Goal: Check status: Check status

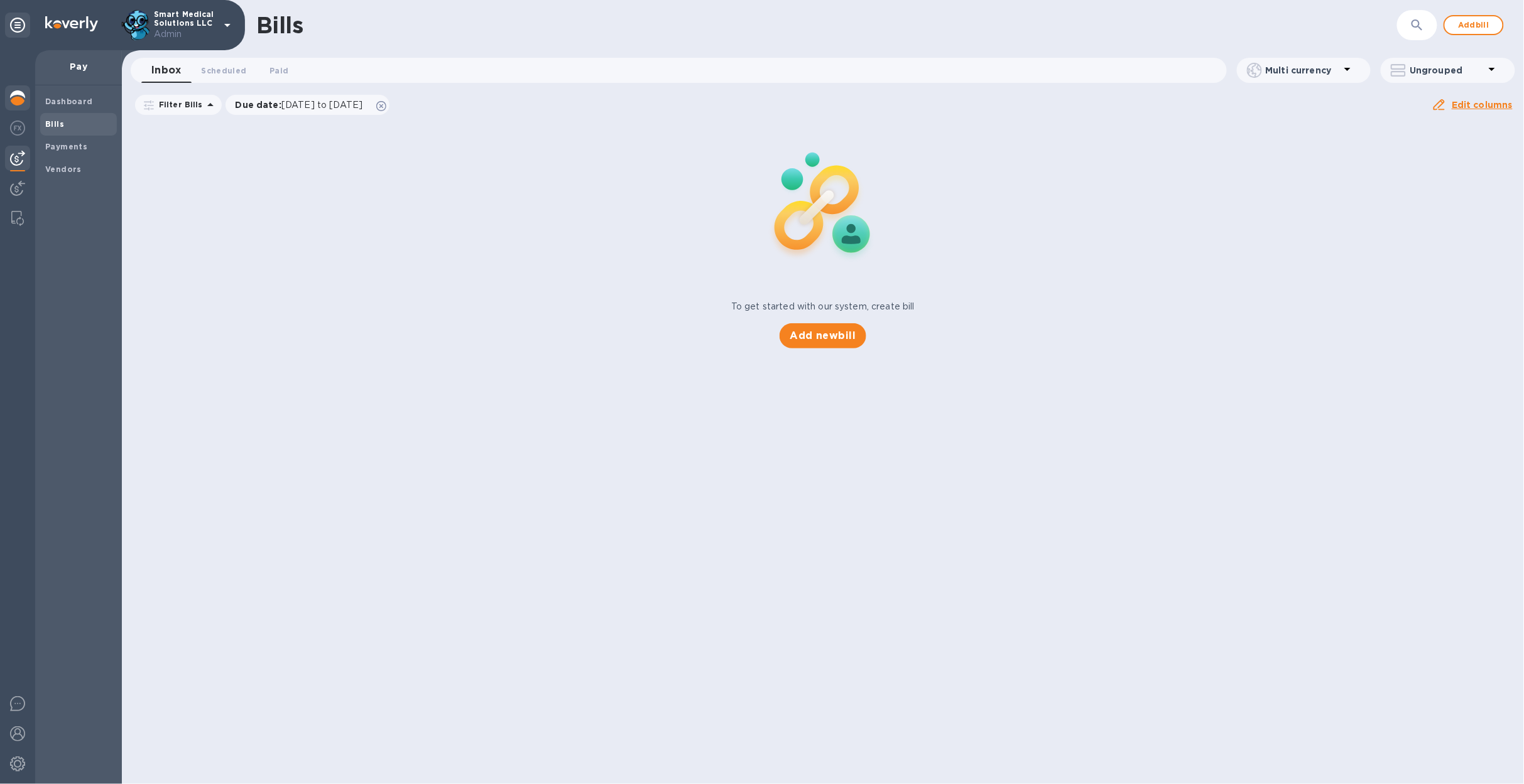
click at [15, 104] on img at bounding box center [17, 98] width 15 height 15
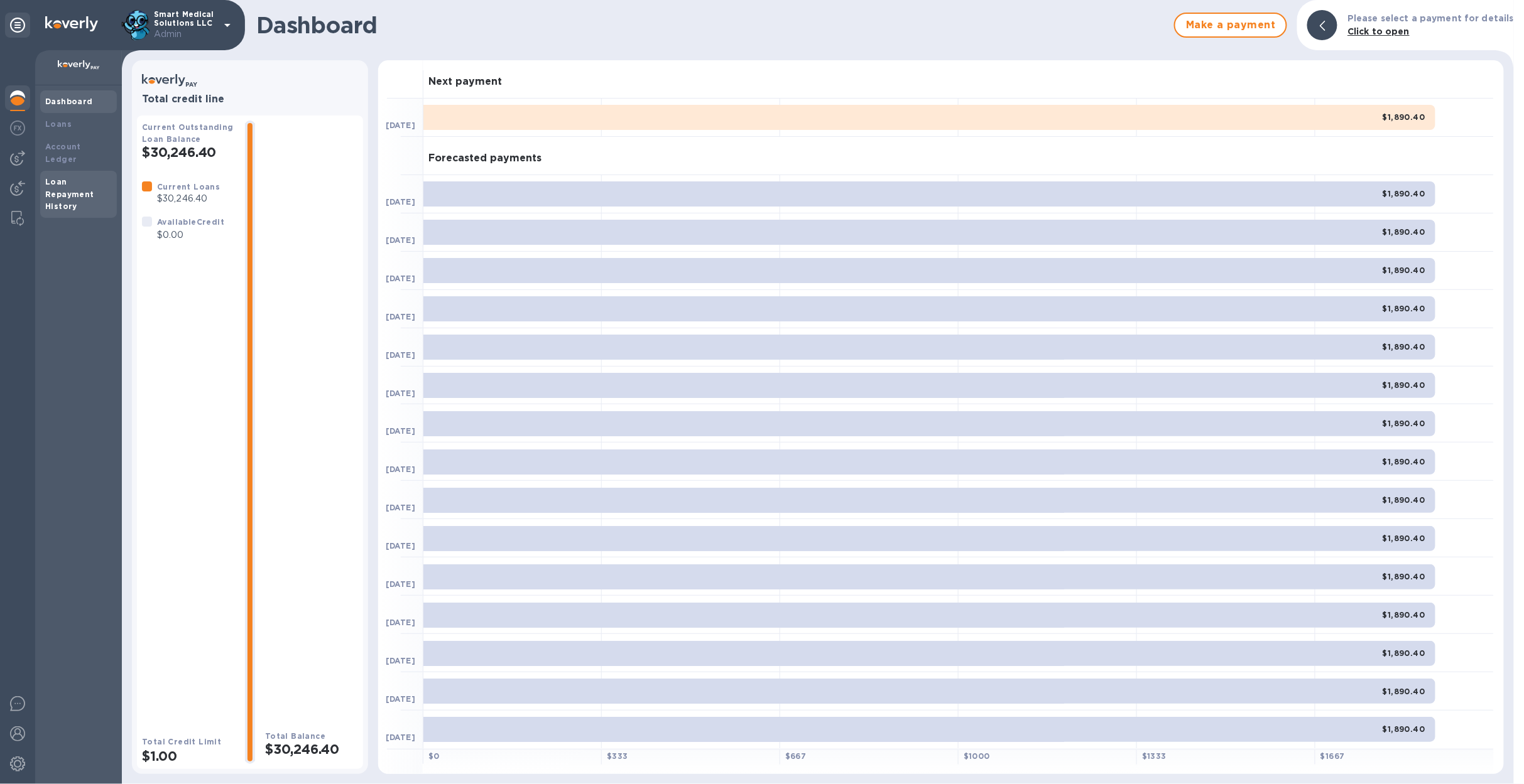
click at [96, 176] on div "Loan Repayment History" at bounding box center [78, 195] width 66 height 38
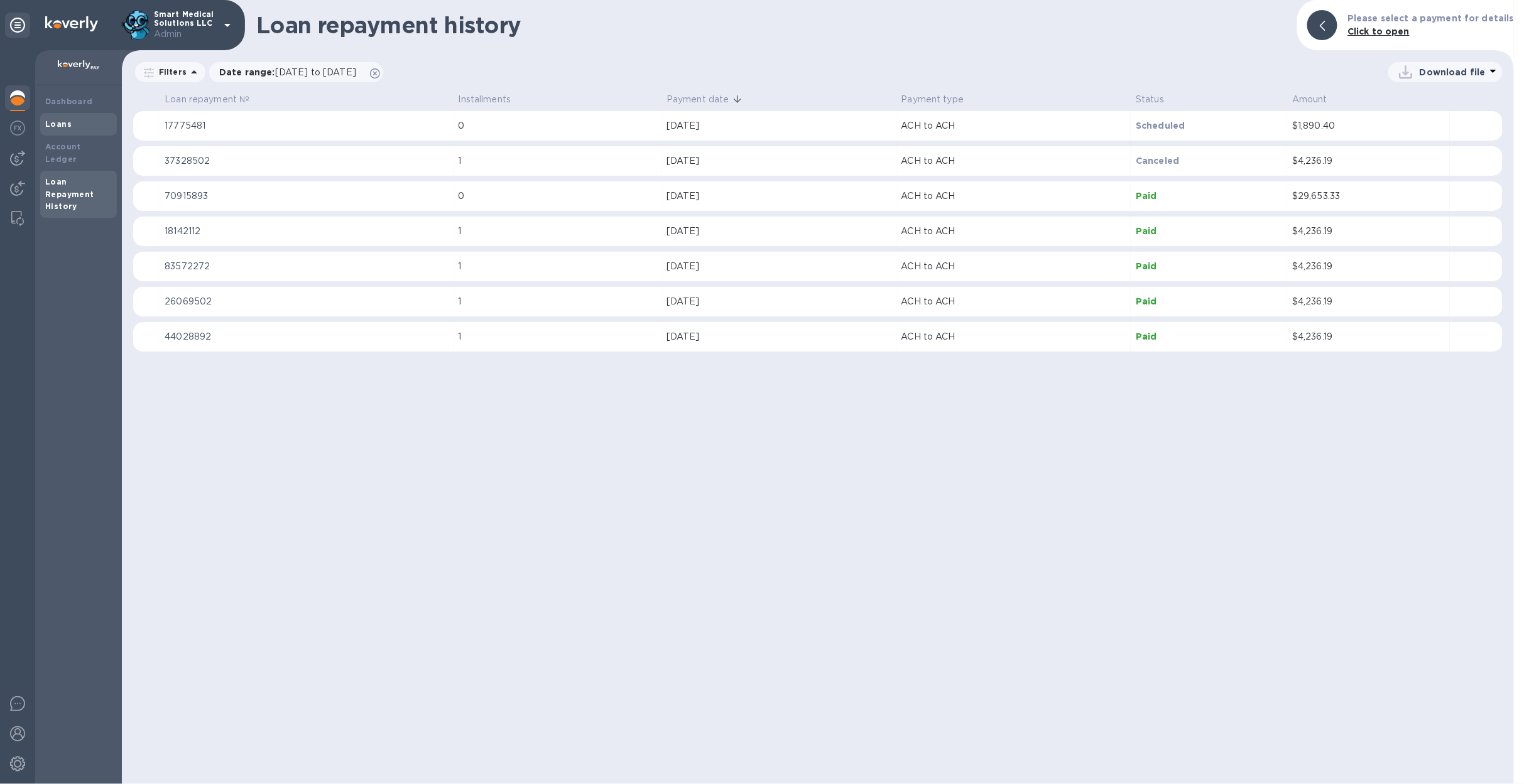
click at [85, 119] on div "Loans" at bounding box center [78, 124] width 66 height 13
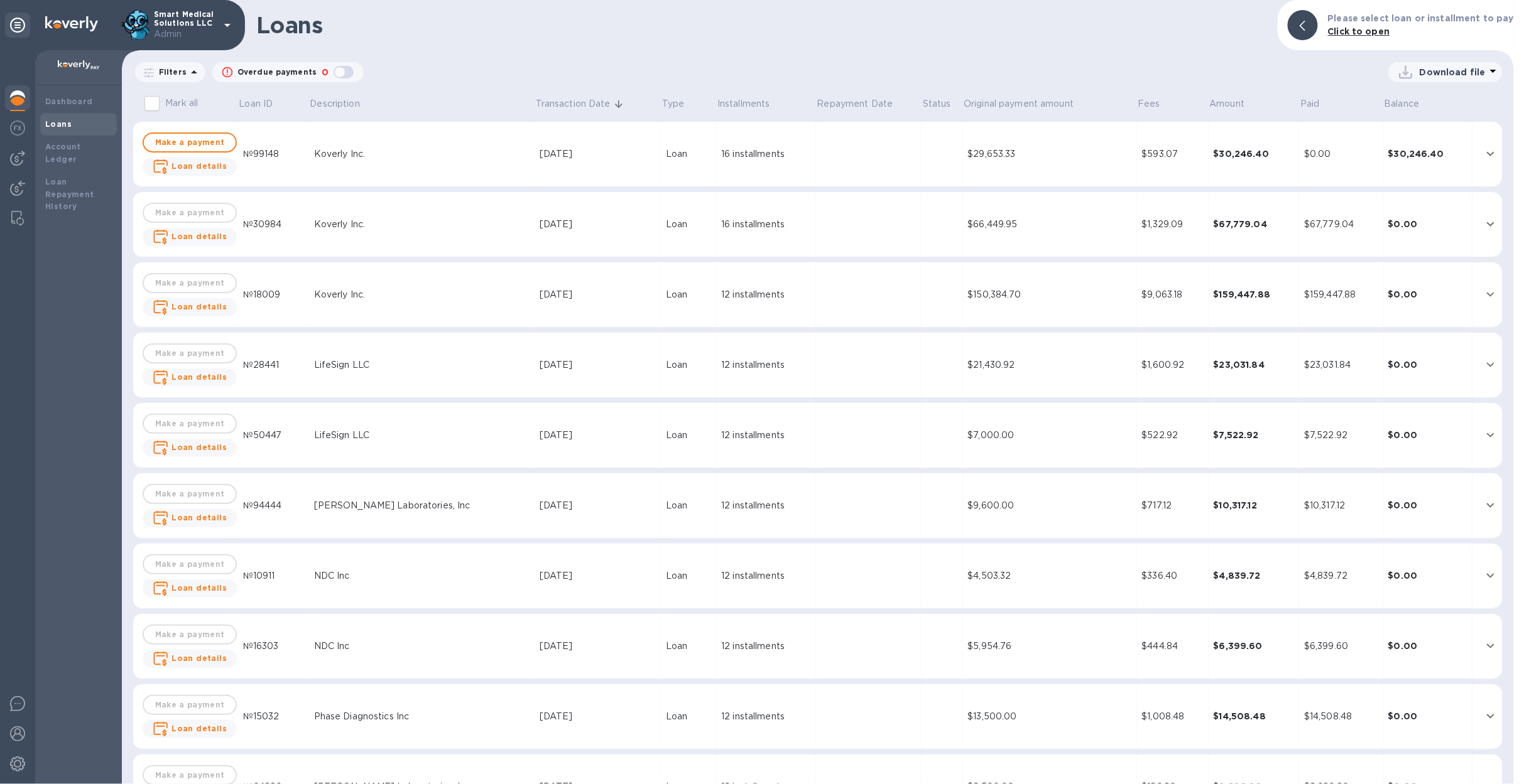
click at [1333, 165] on td "$0.00" at bounding box center [1341, 154] width 84 height 66
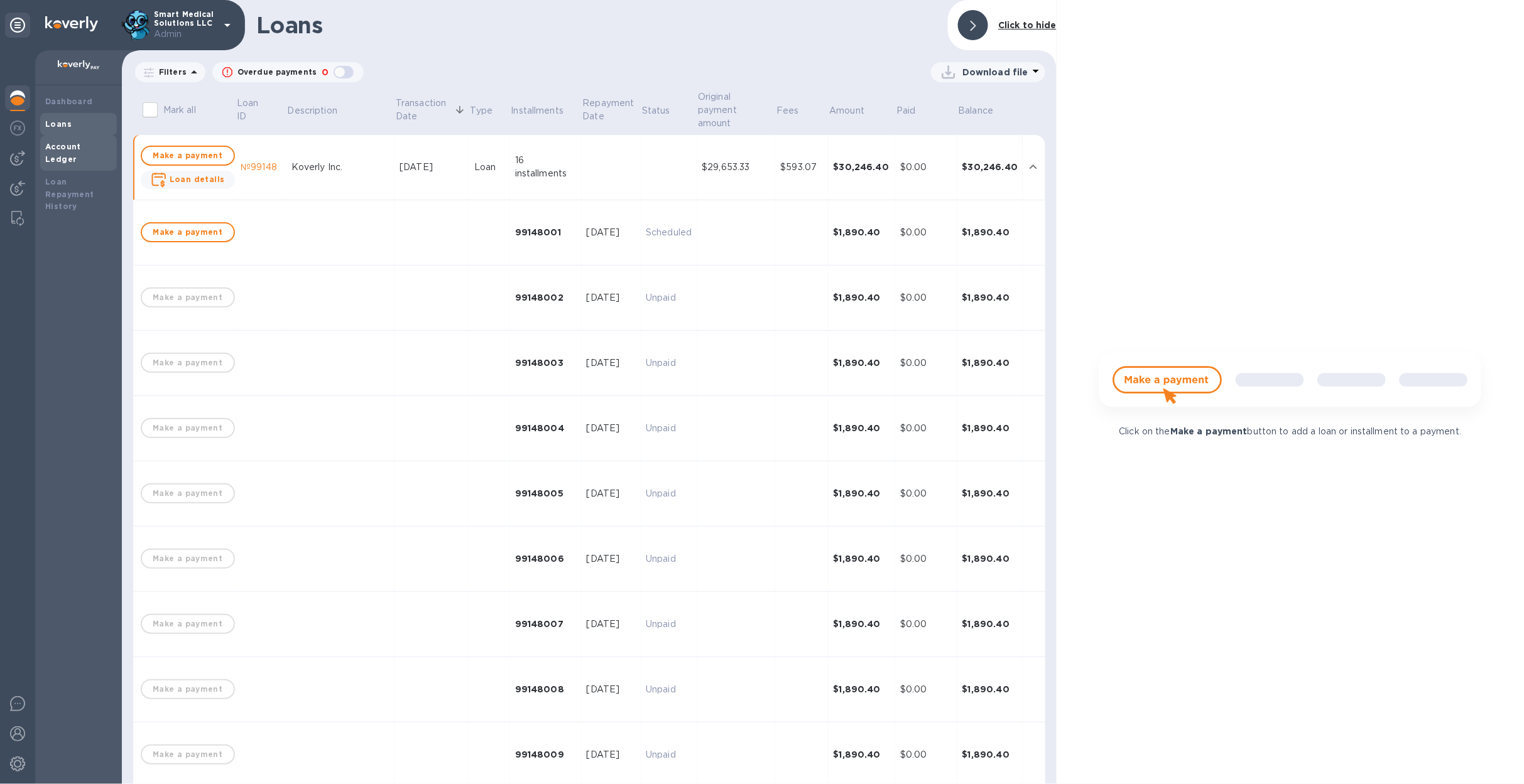
click at [73, 142] on b "Account Ledger" at bounding box center [63, 153] width 36 height 22
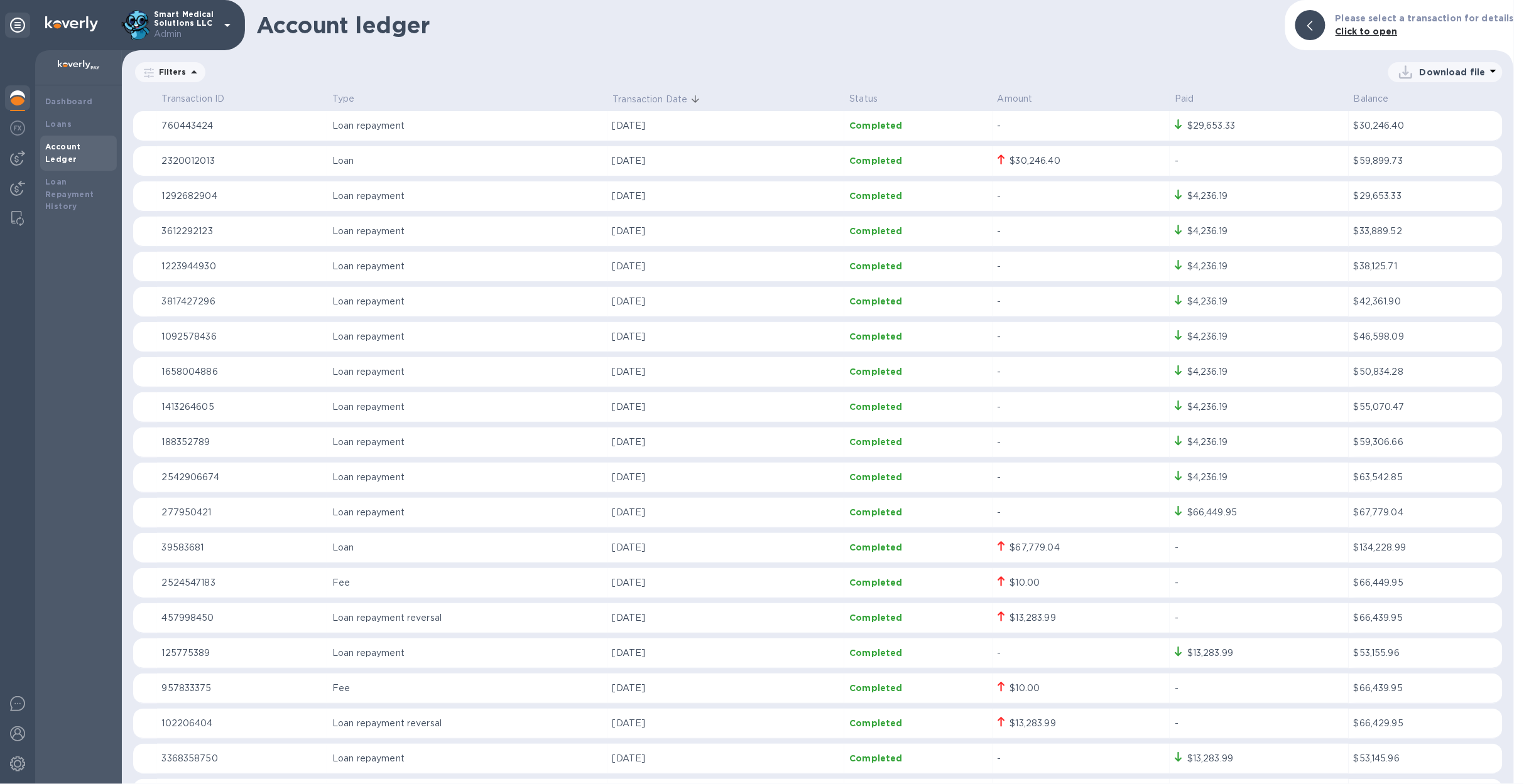
click at [21, 99] on img at bounding box center [17, 98] width 15 height 15
